Goal: Information Seeking & Learning: Understand process/instructions

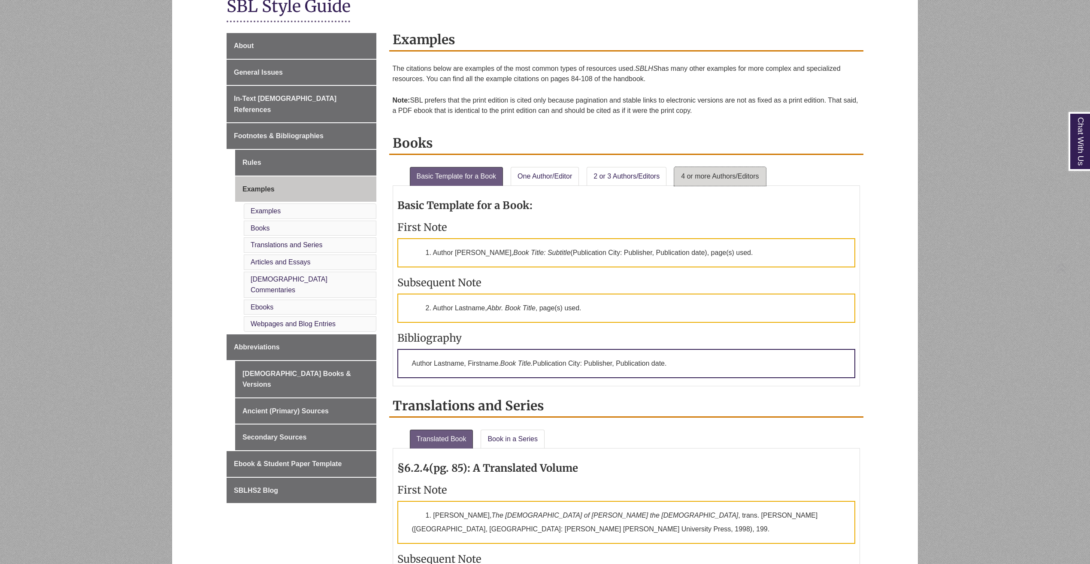
scroll to position [258, 0]
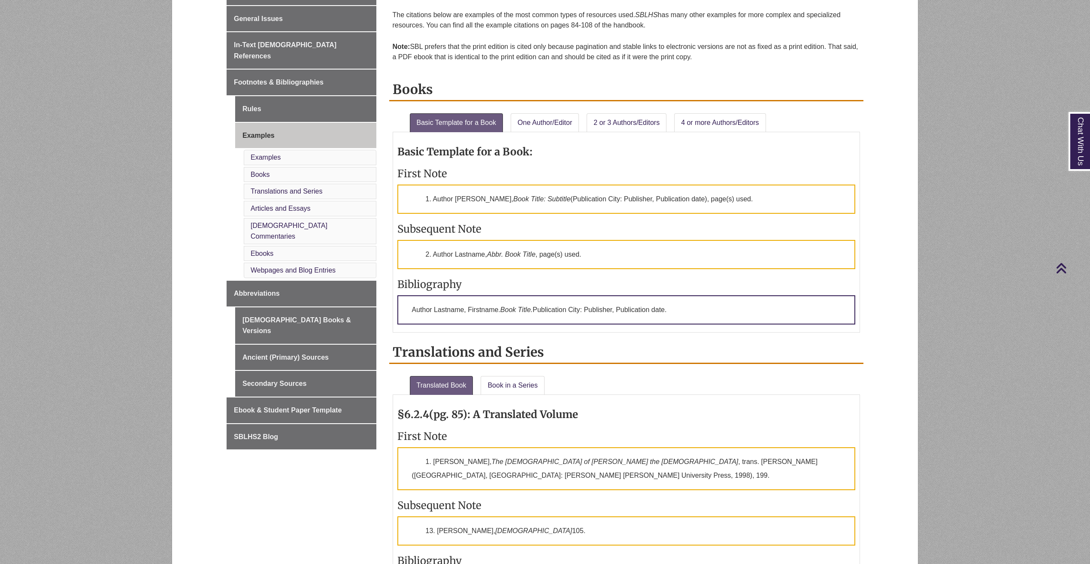
drag, startPoint x: 440, startPoint y: 196, endPoint x: 809, endPoint y: 193, distance: 369.5
click at [809, 193] on p "1. Author [PERSON_NAME], Book Title: Subtitle (Publication City: Publisher, Pub…" at bounding box center [626, 199] width 458 height 29
drag, startPoint x: 434, startPoint y: 251, endPoint x: 658, endPoint y: 236, distance: 224.1
click at [657, 236] on div "Basic Template for a Book: First Note 1. Author [PERSON_NAME], Book Title: Subt…" at bounding box center [626, 231] width 458 height 191
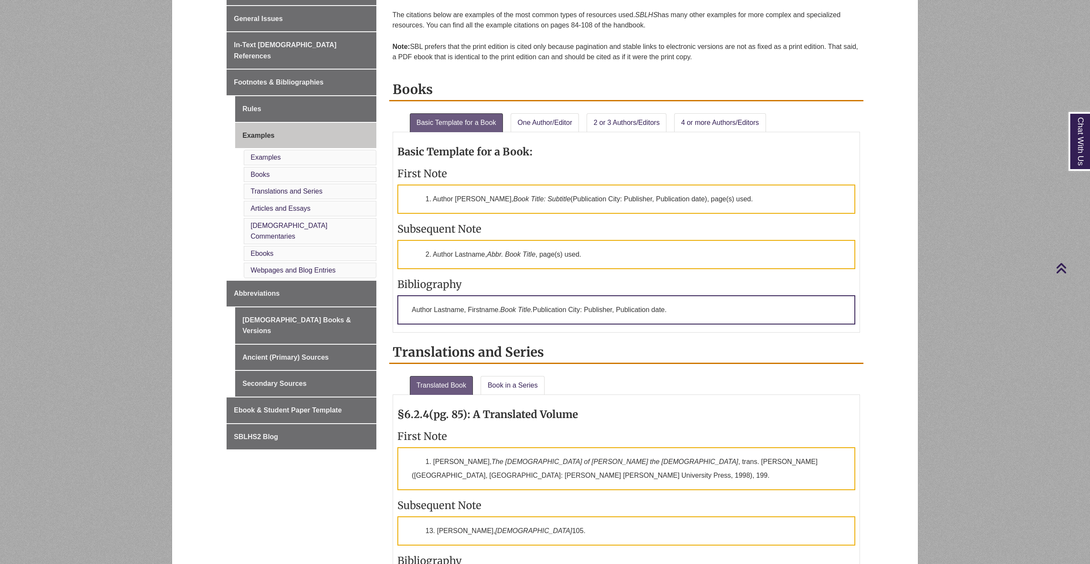
drag, startPoint x: 658, startPoint y: 236, endPoint x: 474, endPoint y: 300, distance: 194.4
click at [474, 300] on p "Author Lastname, Firstname. Book Title. Publication City: Publisher, Publicatio…" at bounding box center [626, 309] width 458 height 29
drag, startPoint x: 512, startPoint y: 298, endPoint x: 712, endPoint y: 304, distance: 200.5
click at [712, 304] on p "Author Lastname, Firstname. Book Title. Publication City: Publisher, Publicatio…" at bounding box center [626, 309] width 458 height 29
